Goal: Task Accomplishment & Management: Use online tool/utility

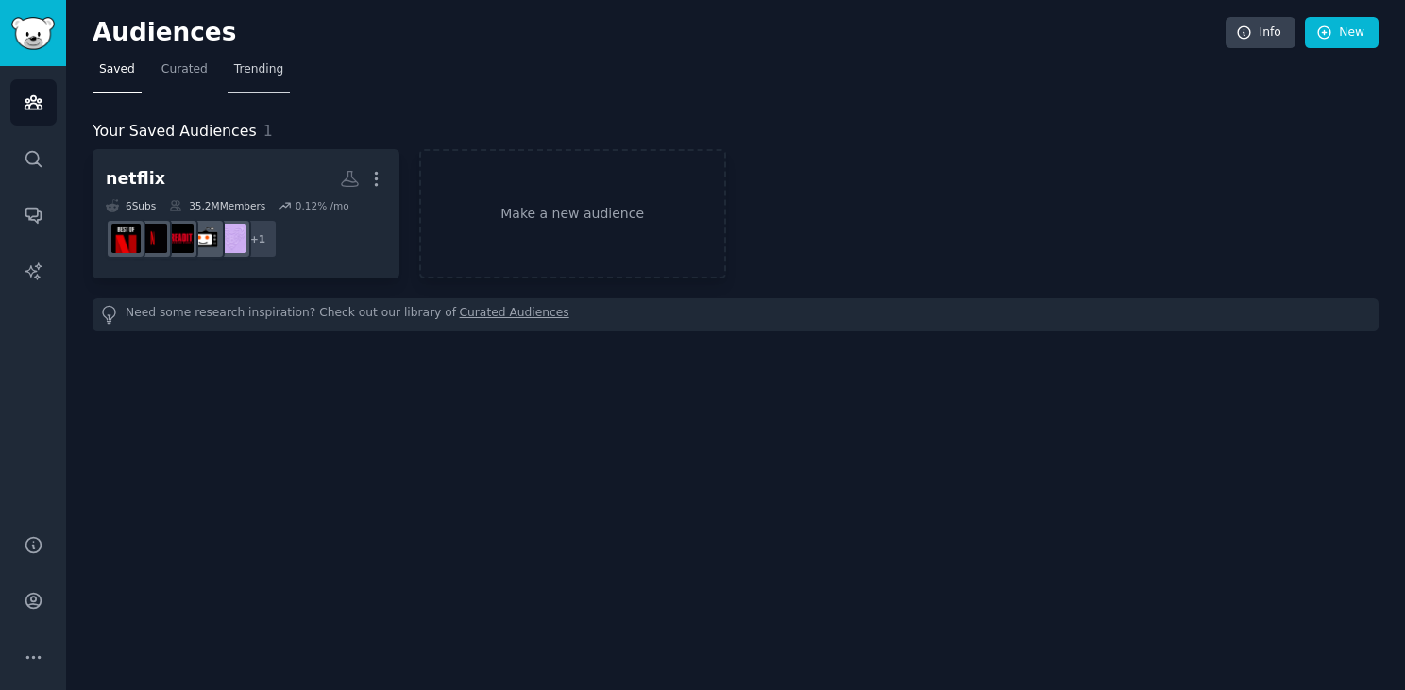
click at [261, 74] on span "Trending" at bounding box center [258, 69] width 49 height 17
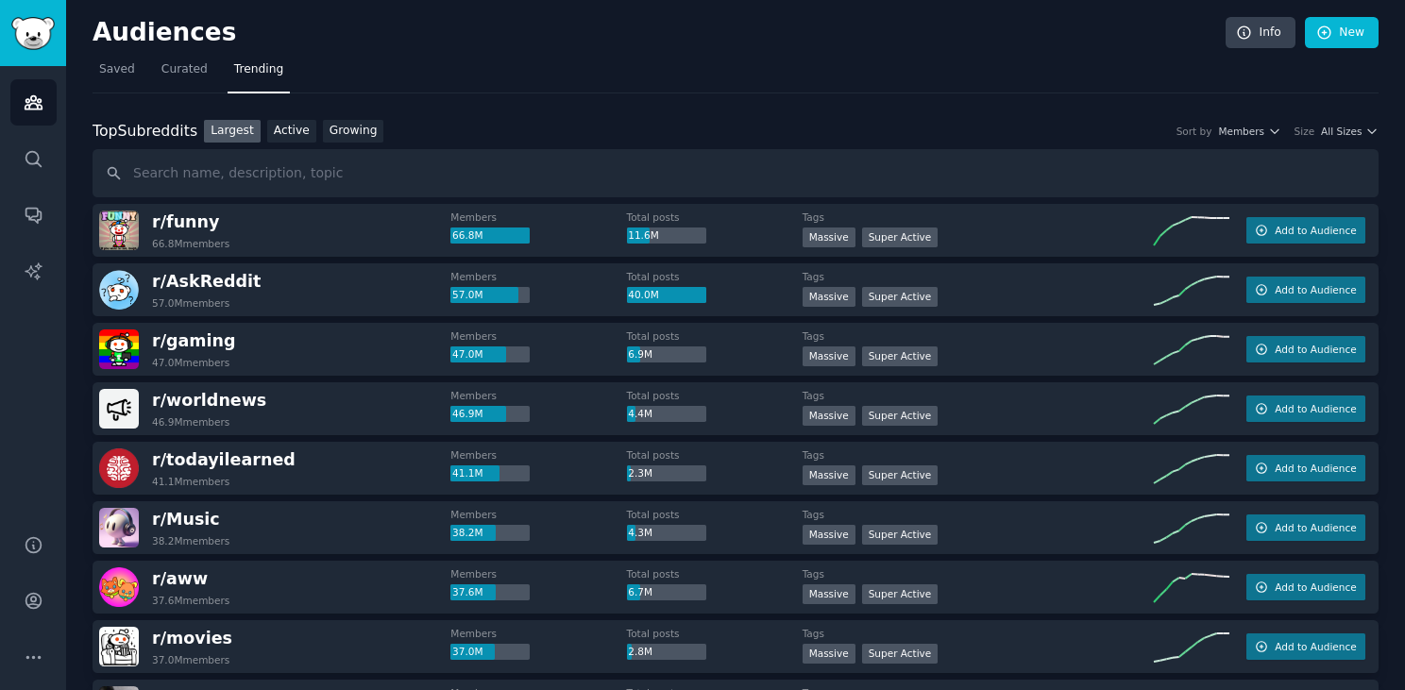
click at [1370, 169] on input "text" at bounding box center [736, 173] width 1286 height 48
drag, startPoint x: 1248, startPoint y: 158, endPoint x: 1397, endPoint y: 647, distance: 511.2
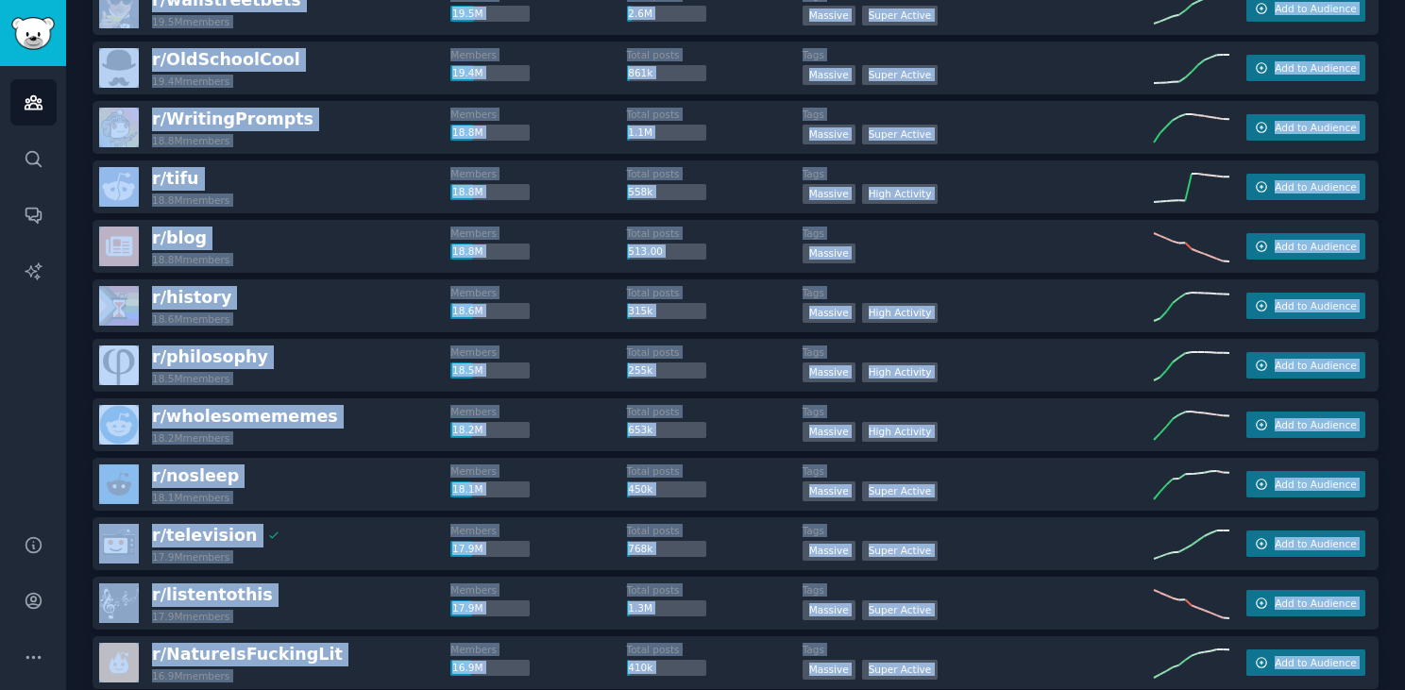
scroll to position [2609, 0]
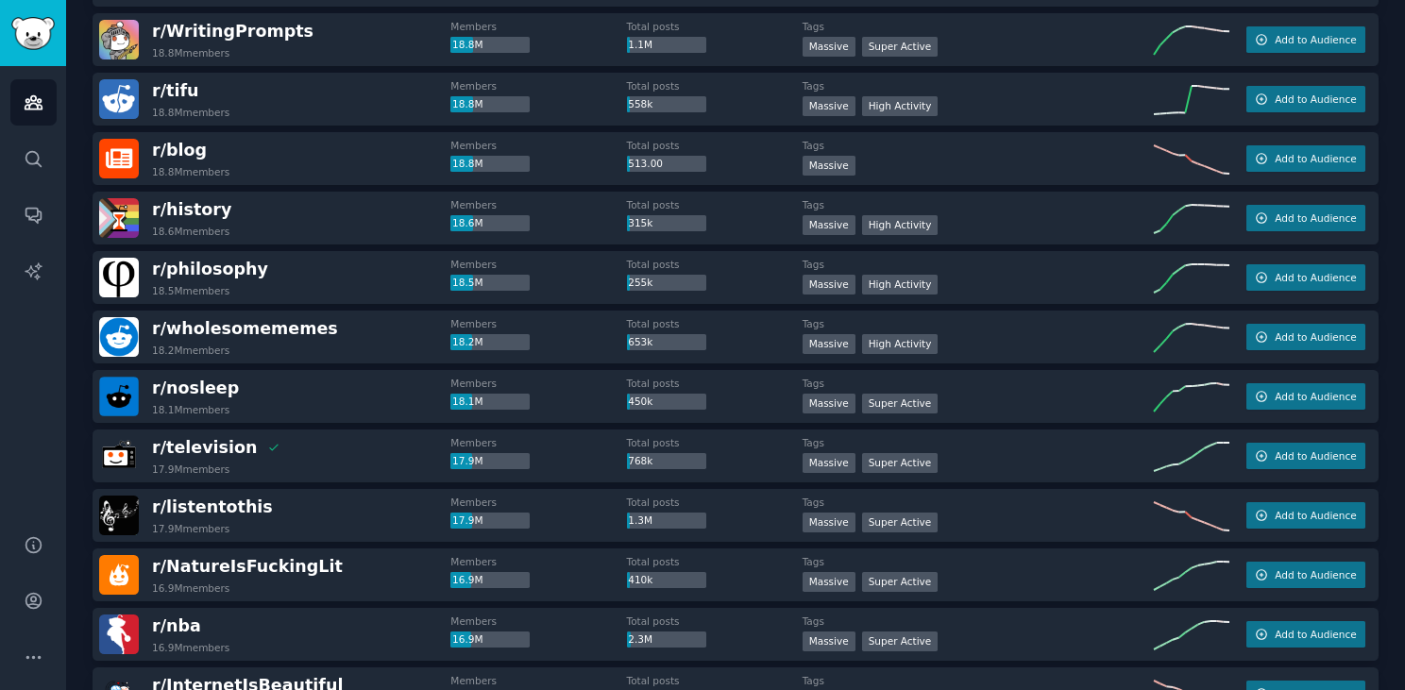
drag, startPoint x: 1050, startPoint y: 622, endPoint x: 761, endPoint y: 6, distance: 680.7
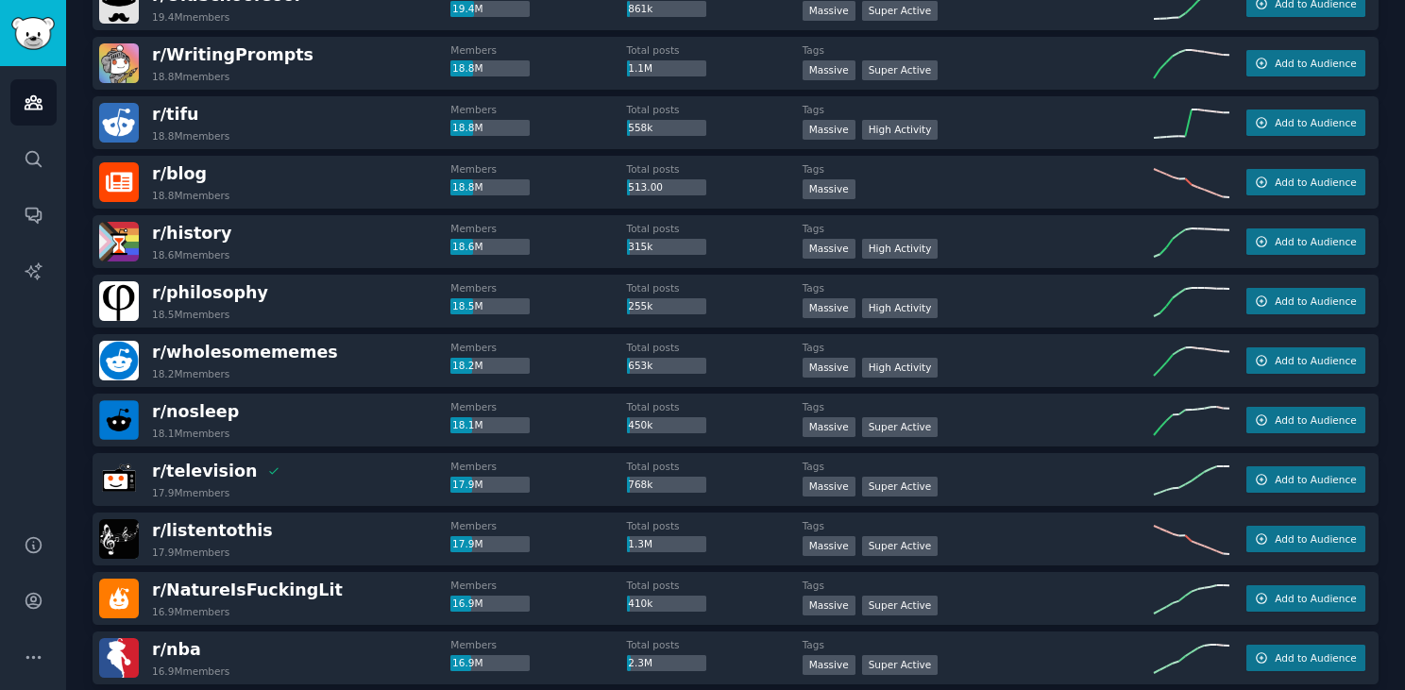
click at [1079, 474] on div "Tags >= 95th percentile for submissions / day Massive Super Active" at bounding box center [977, 480] width 351 height 40
click at [1288, 479] on span "Add to Audience" at bounding box center [1314, 479] width 81 height 13
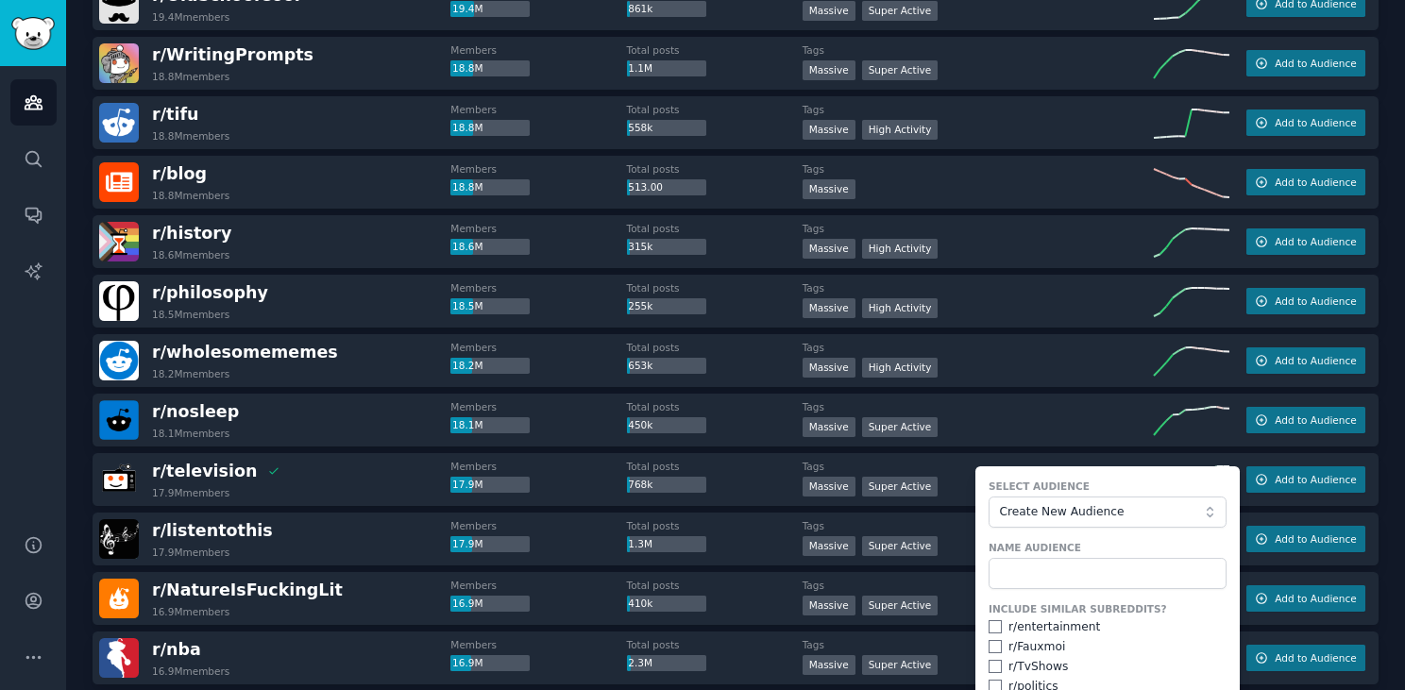
click at [1067, 320] on div ">= 80th percentile for submissions / day Massive High Activity" at bounding box center [977, 310] width 351 height 24
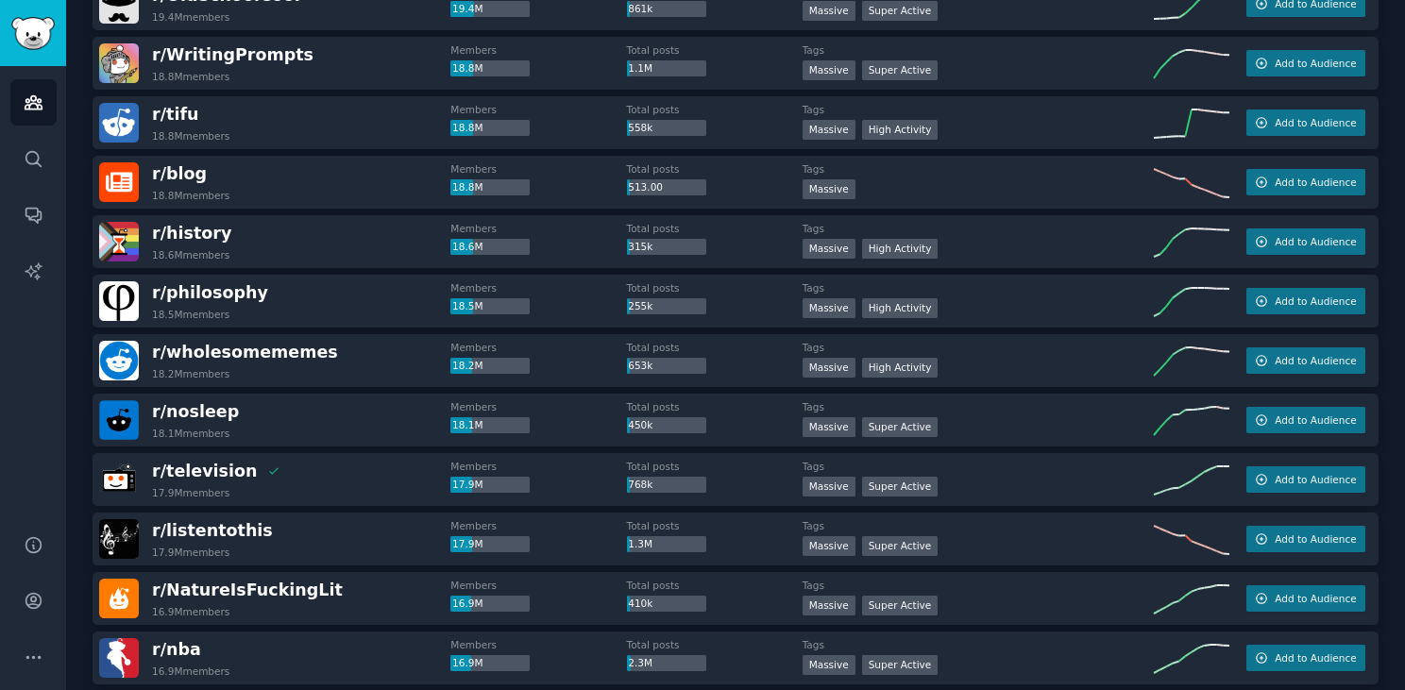
click at [1067, 320] on div ">= 80th percentile for submissions / day Massive High Activity" at bounding box center [977, 310] width 351 height 24
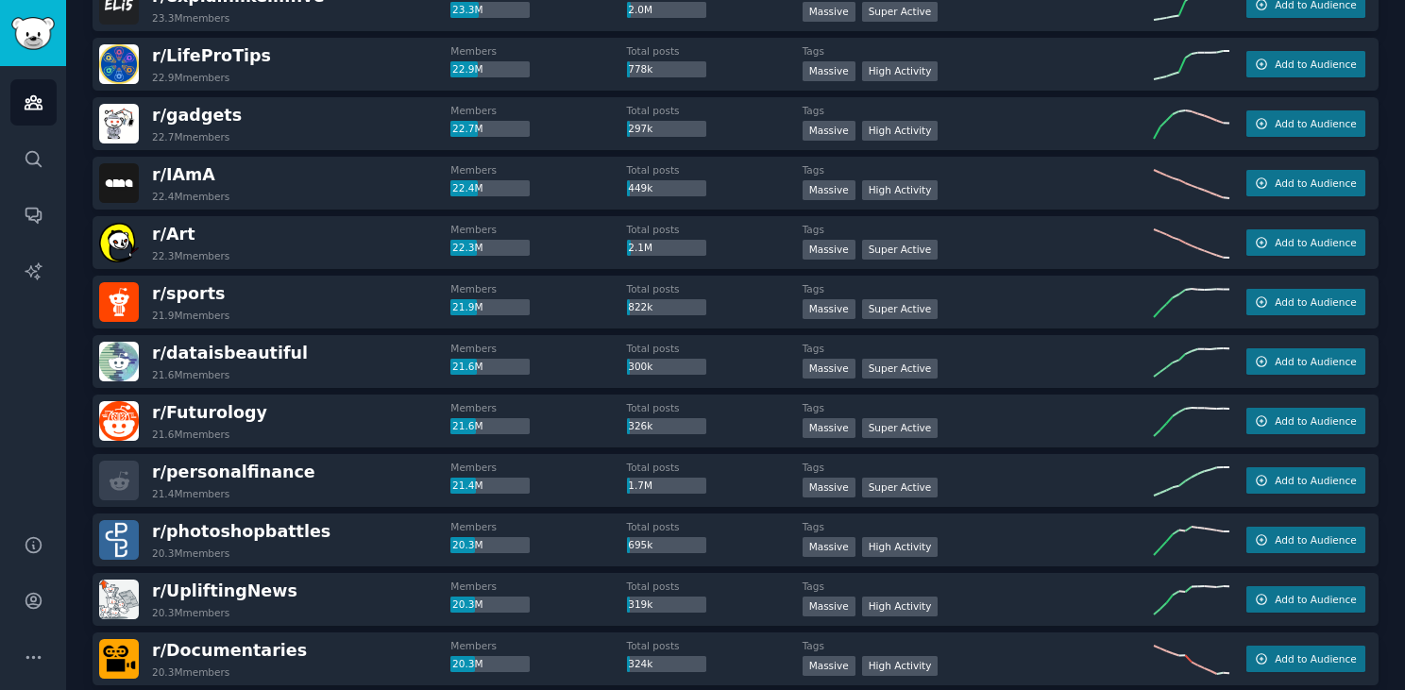
scroll to position [1483, 0]
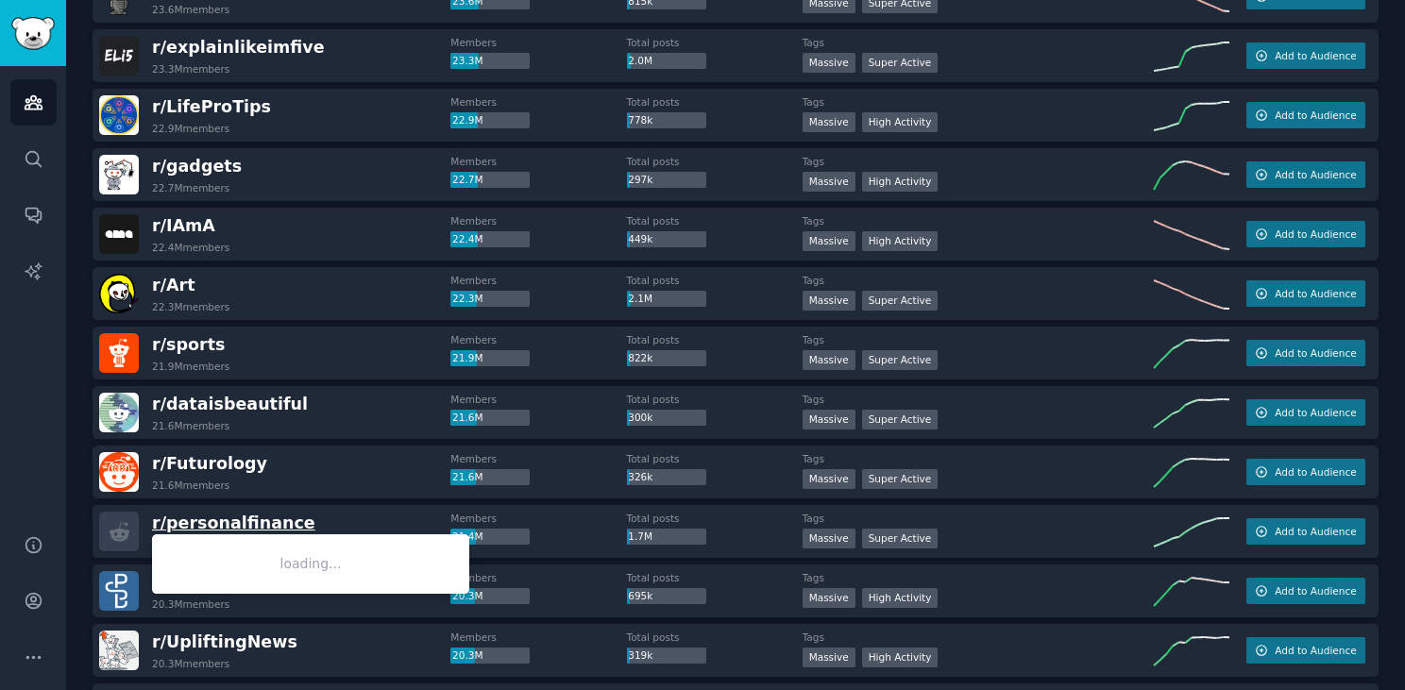
click at [199, 526] on span "r/ personalfinance" at bounding box center [233, 522] width 163 height 19
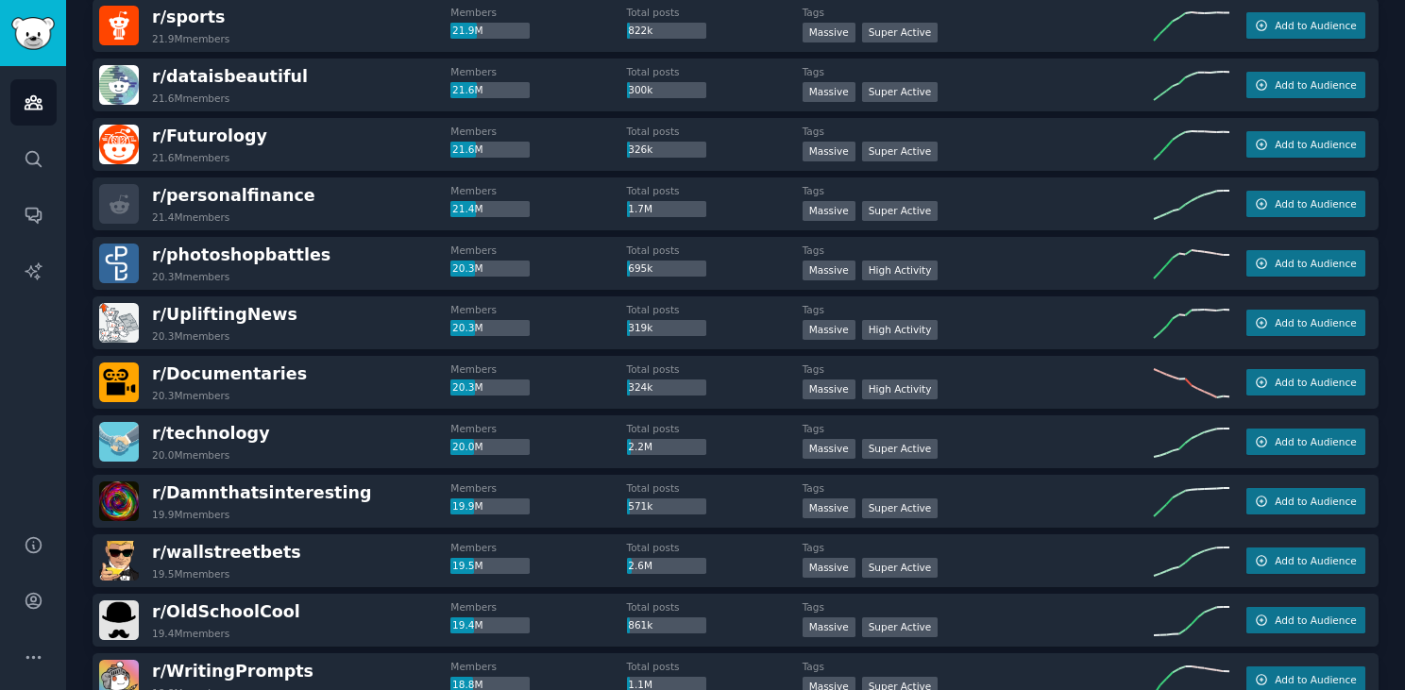
scroll to position [1860, 0]
